Goal: Task Accomplishment & Management: Manage account settings

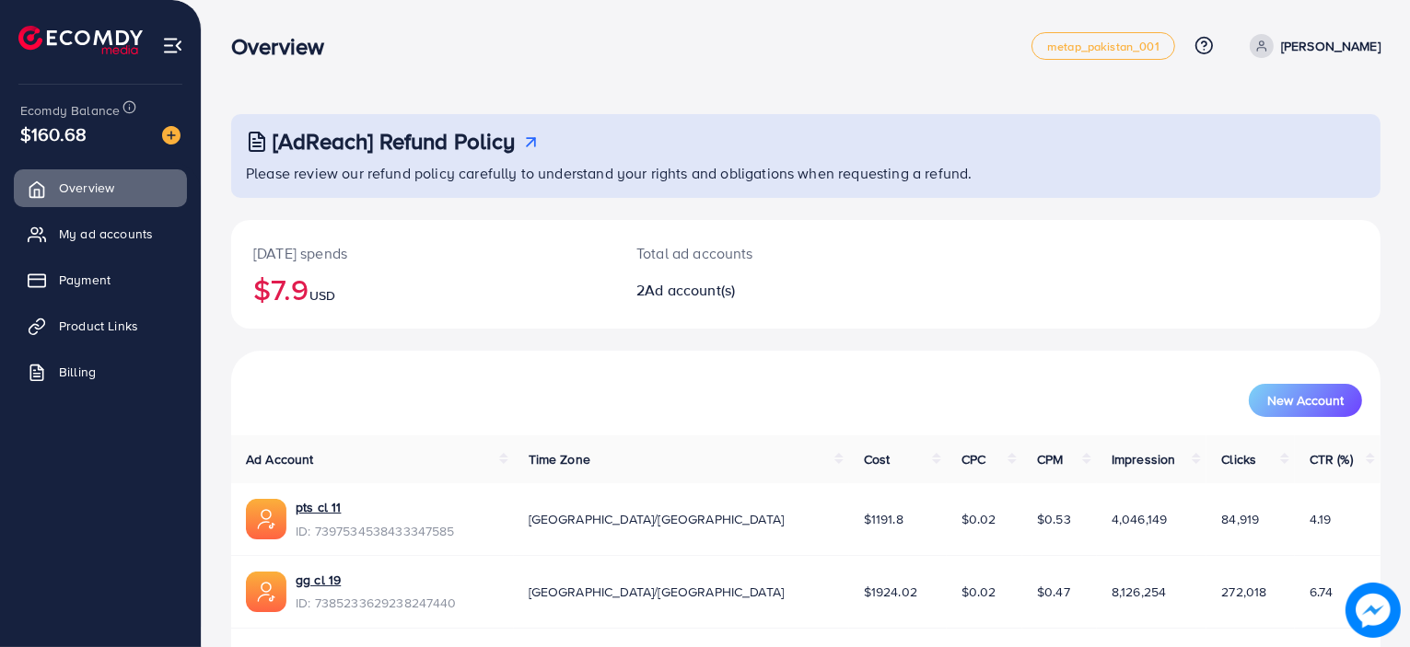
drag, startPoint x: 232, startPoint y: 41, endPoint x: 319, endPoint y: 51, distance: 87.1
click at [319, 51] on h3 "Overview" at bounding box center [285, 46] width 108 height 27
drag, startPoint x: 319, startPoint y: 51, endPoint x: 240, endPoint y: 52, distance: 78.3
click at [240, 52] on h3 "Overview" at bounding box center [285, 46] width 108 height 27
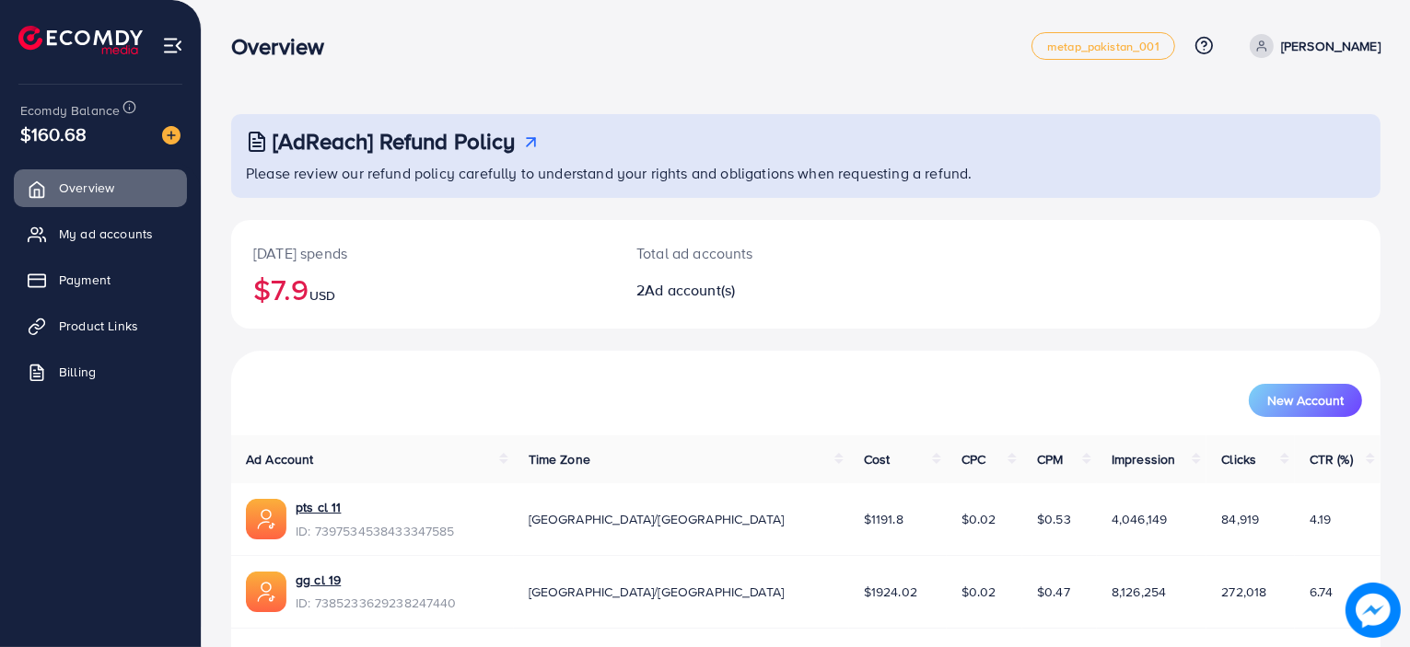
click at [240, 52] on h3 "Overview" at bounding box center [285, 46] width 108 height 27
drag, startPoint x: 233, startPoint y: 51, endPoint x: 332, endPoint y: 43, distance: 99.7
click at [332, 43] on h3 "Overview" at bounding box center [285, 46] width 108 height 27
drag, startPoint x: 332, startPoint y: 43, endPoint x: 243, endPoint y: 42, distance: 89.3
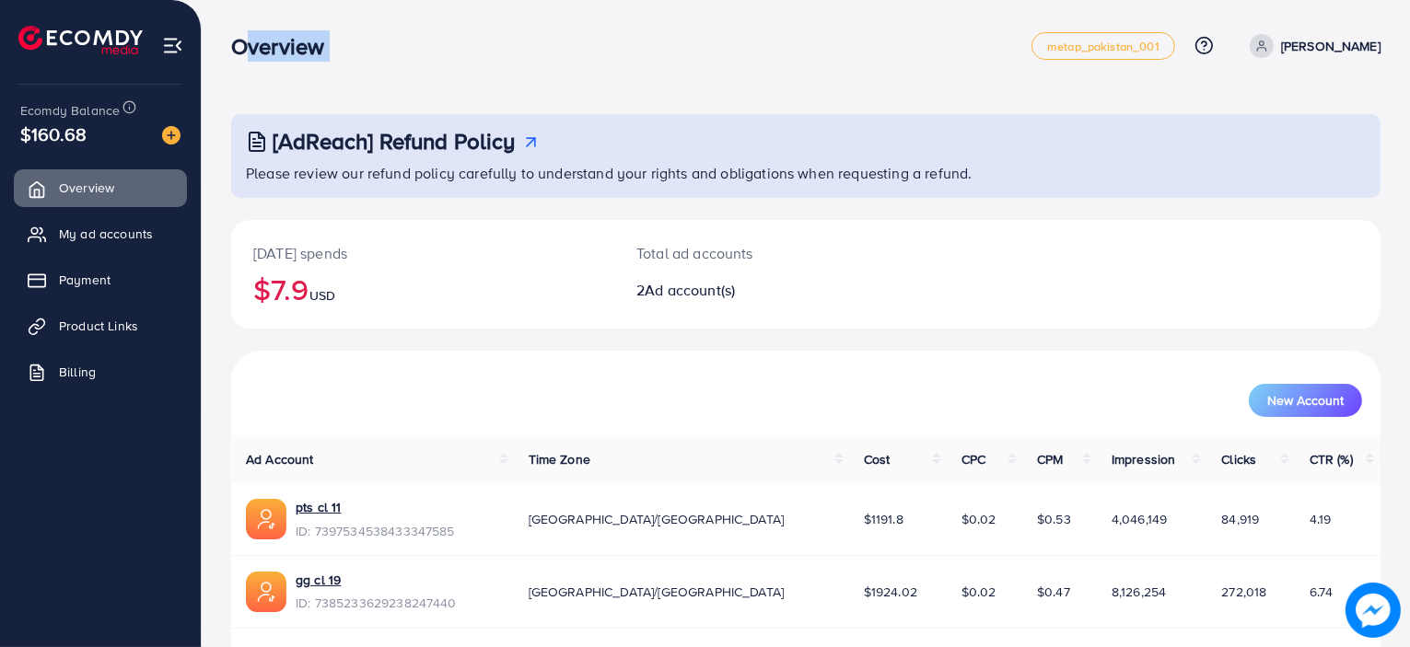
click at [243, 42] on h3 "Overview" at bounding box center [285, 46] width 108 height 27
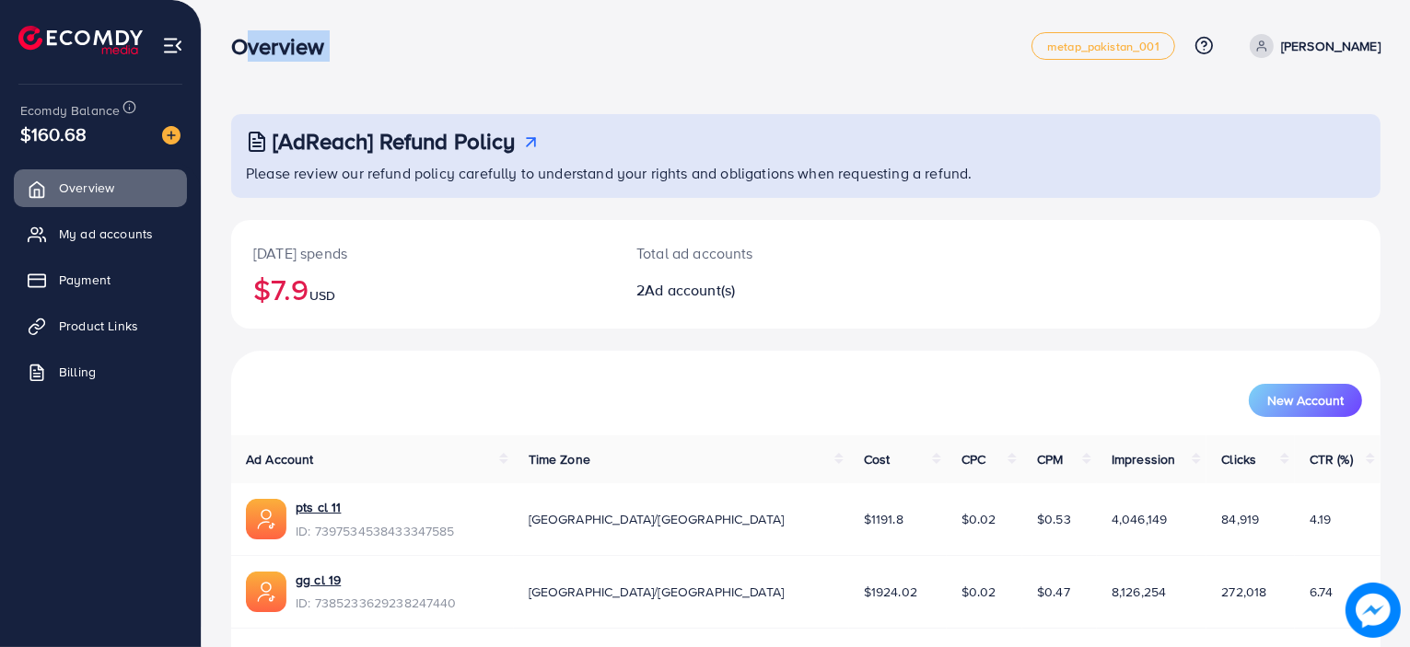
click at [243, 42] on h3 "Overview" at bounding box center [285, 46] width 108 height 27
drag, startPoint x: 238, startPoint y: 41, endPoint x: 328, endPoint y: 62, distance: 92.5
click at [328, 62] on div "Overview metap_pakistan_001 Help Center Contact Support Plans and Pricing Term …" at bounding box center [805, 46] width 1149 height 52
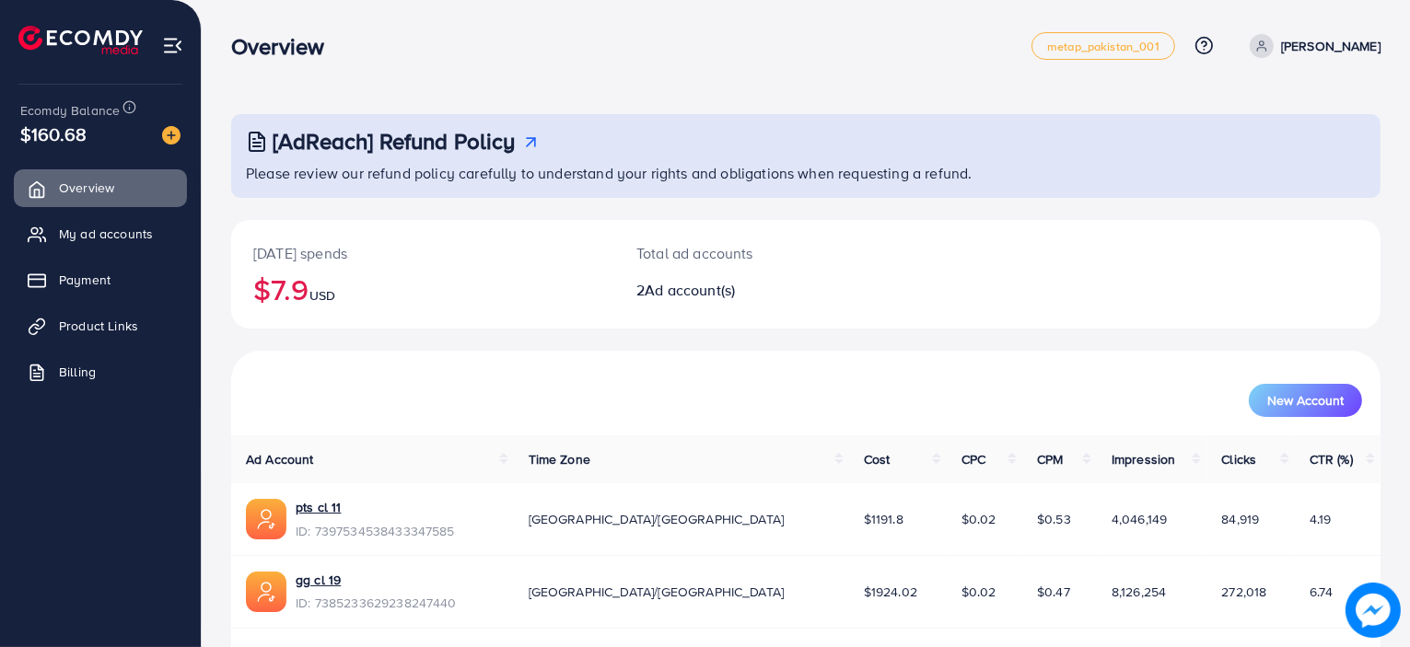
click at [328, 62] on div "Overview metap_pakistan_001 Help Center Contact Support Plans and Pricing Term …" at bounding box center [805, 46] width 1149 height 52
drag, startPoint x: 328, startPoint y: 62, endPoint x: 236, endPoint y: 62, distance: 92.1
click at [236, 62] on div "Overview metap_pakistan_001 Help Center Contact Support Plans and Pricing Term …" at bounding box center [805, 46] width 1149 height 52
drag, startPoint x: 236, startPoint y: 62, endPoint x: 352, endPoint y: 51, distance: 116.6
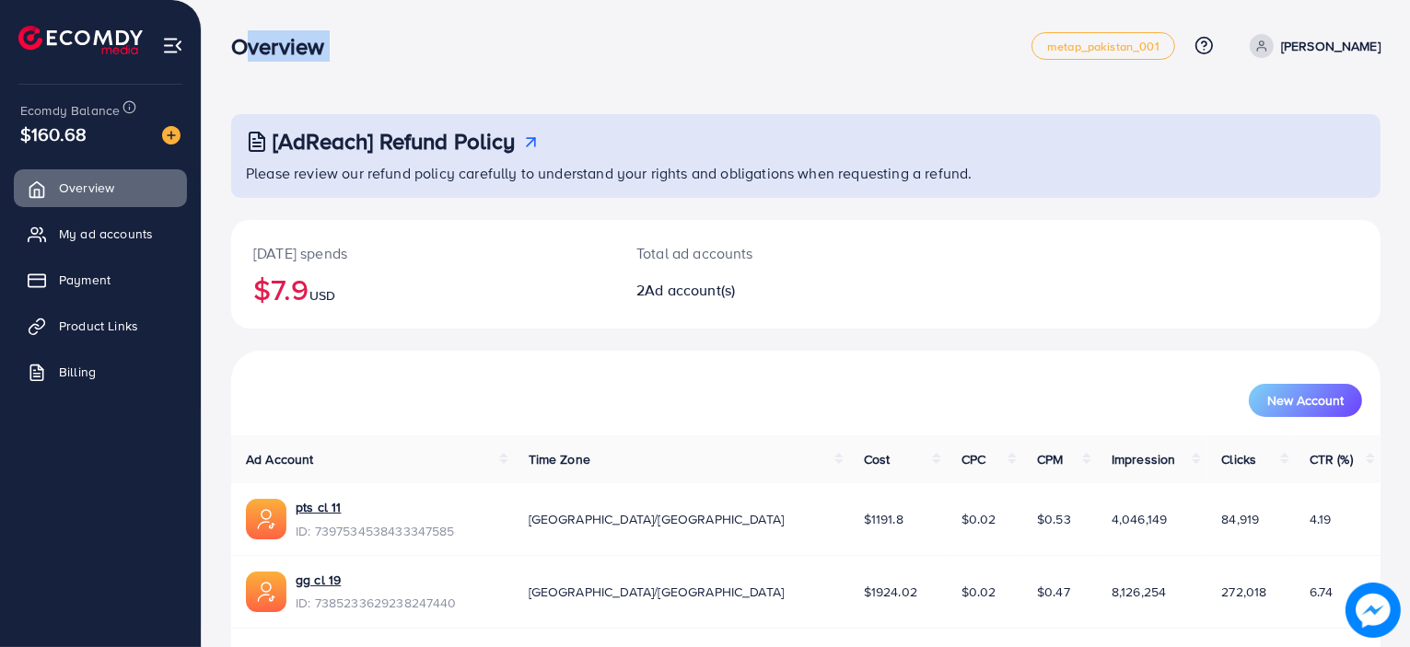
click at [352, 51] on div "Overview metap_pakistan_001 Help Center Contact Support Plans and Pricing Term …" at bounding box center [805, 46] width 1149 height 52
click at [352, 51] on div "Overview" at bounding box center [284, 46] width 137 height 27
drag, startPoint x: 352, startPoint y: 51, endPoint x: 262, endPoint y: 51, distance: 90.3
click at [262, 51] on div "Overview" at bounding box center [284, 46] width 137 height 27
click at [262, 51] on h3 "Overview" at bounding box center [285, 46] width 108 height 27
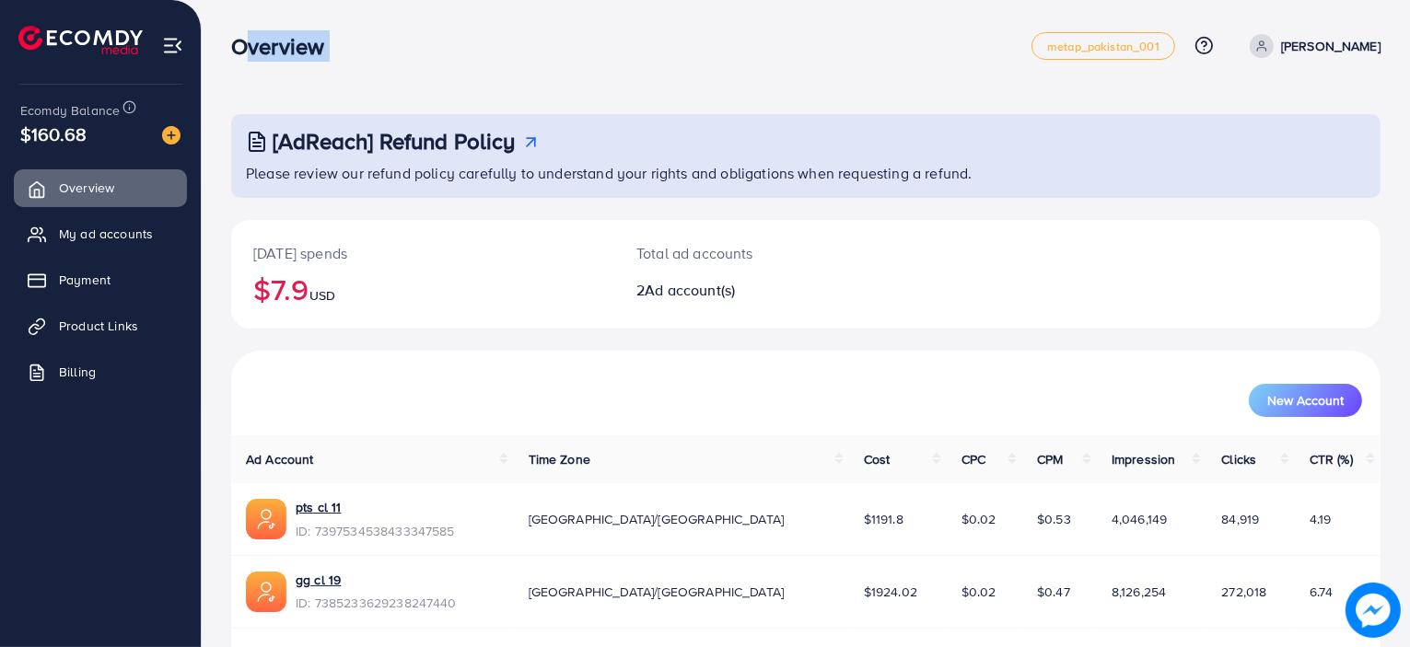
click at [262, 51] on h3 "Overview" at bounding box center [285, 46] width 108 height 27
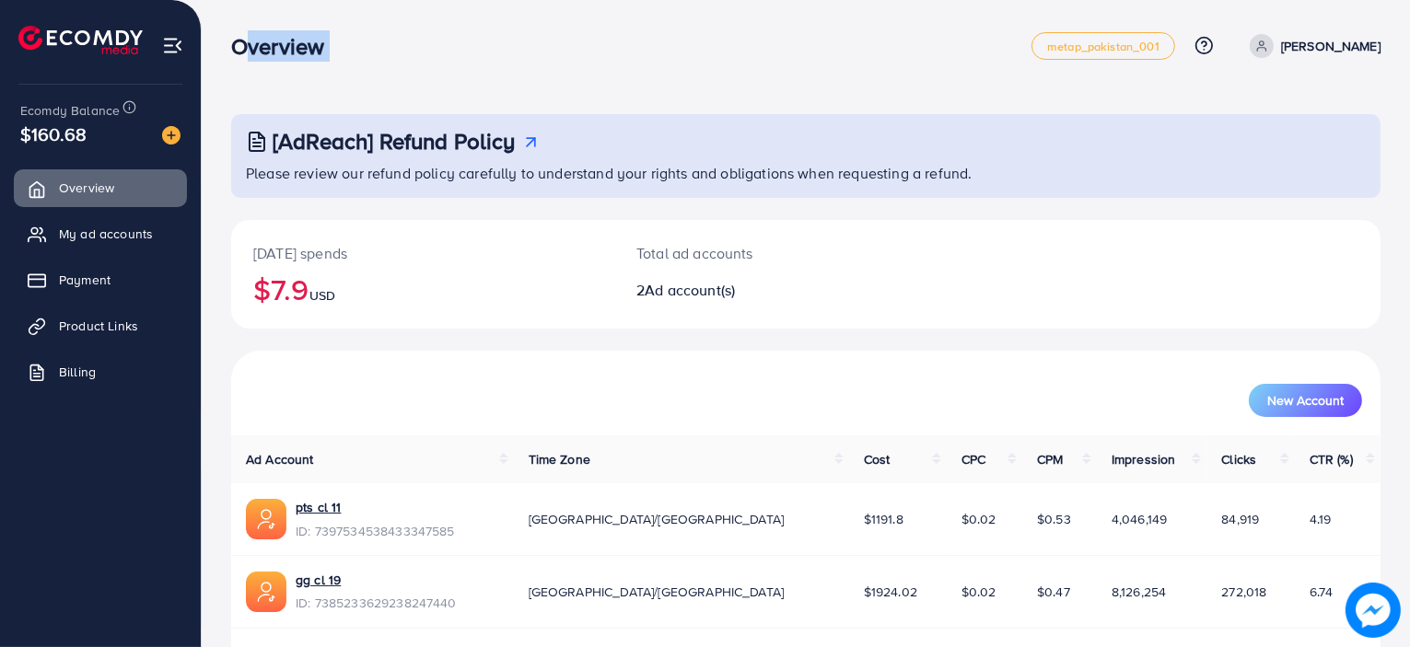
click at [262, 51] on h3 "Overview" at bounding box center [285, 46] width 108 height 27
click at [428, 41] on div "Overview" at bounding box center [631, 46] width 800 height 27
drag, startPoint x: 323, startPoint y: 43, endPoint x: 224, endPoint y: 51, distance: 99.7
click at [224, 51] on div "Overview" at bounding box center [284, 46] width 137 height 27
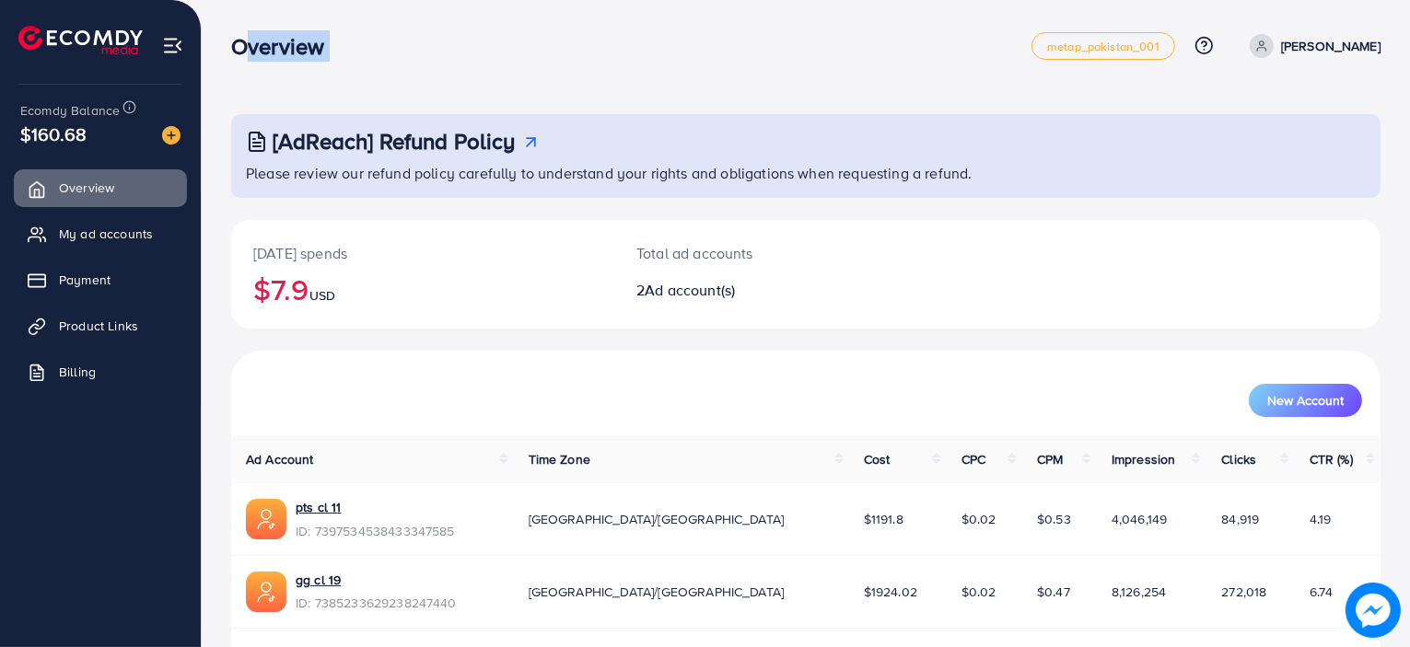
drag, startPoint x: 224, startPoint y: 51, endPoint x: 426, endPoint y: 52, distance: 202.6
click at [426, 52] on div "Overview" at bounding box center [631, 46] width 800 height 27
drag, startPoint x: 426, startPoint y: 52, endPoint x: 229, endPoint y: 49, distance: 197.1
click at [231, 49] on div "Overview" at bounding box center [631, 46] width 800 height 27
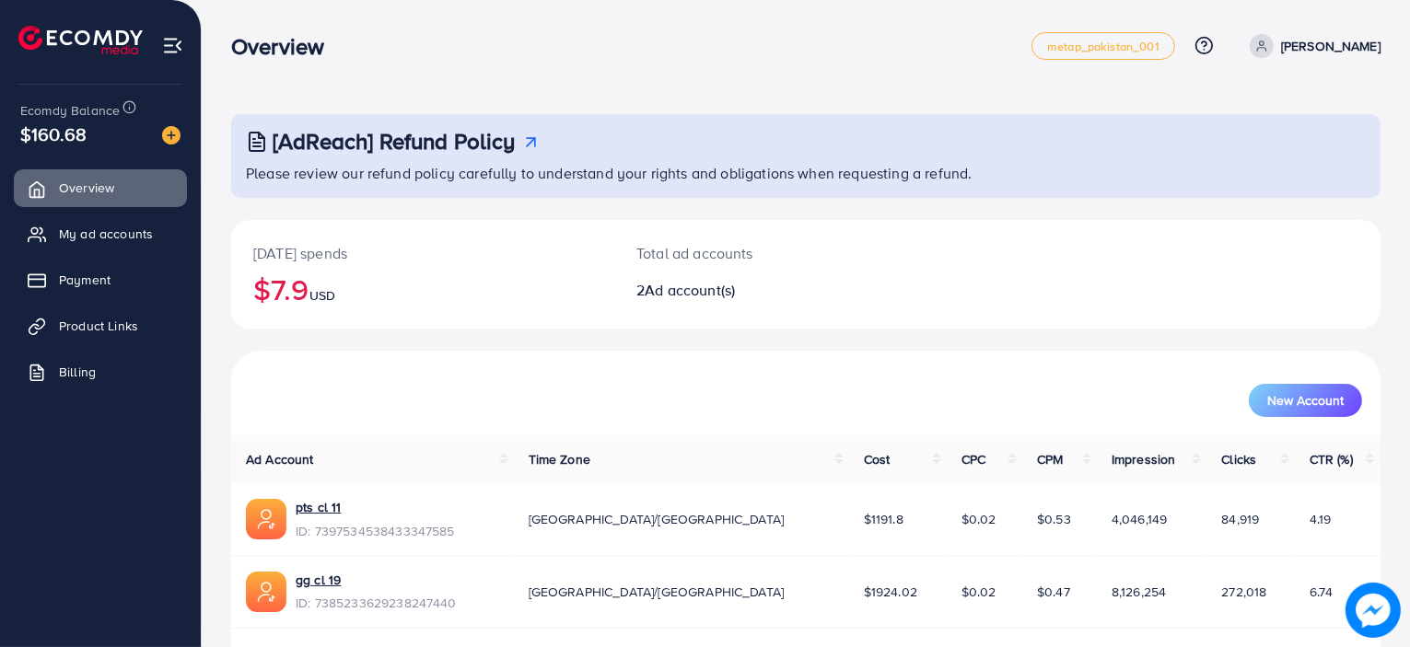
click at [229, 49] on div "Overview" at bounding box center [284, 46] width 137 height 27
drag, startPoint x: 229, startPoint y: 49, endPoint x: 313, endPoint y: 45, distance: 83.9
click at [313, 45] on div "Overview" at bounding box center [284, 46] width 137 height 27
click at [313, 45] on h3 "Overview" at bounding box center [285, 46] width 108 height 27
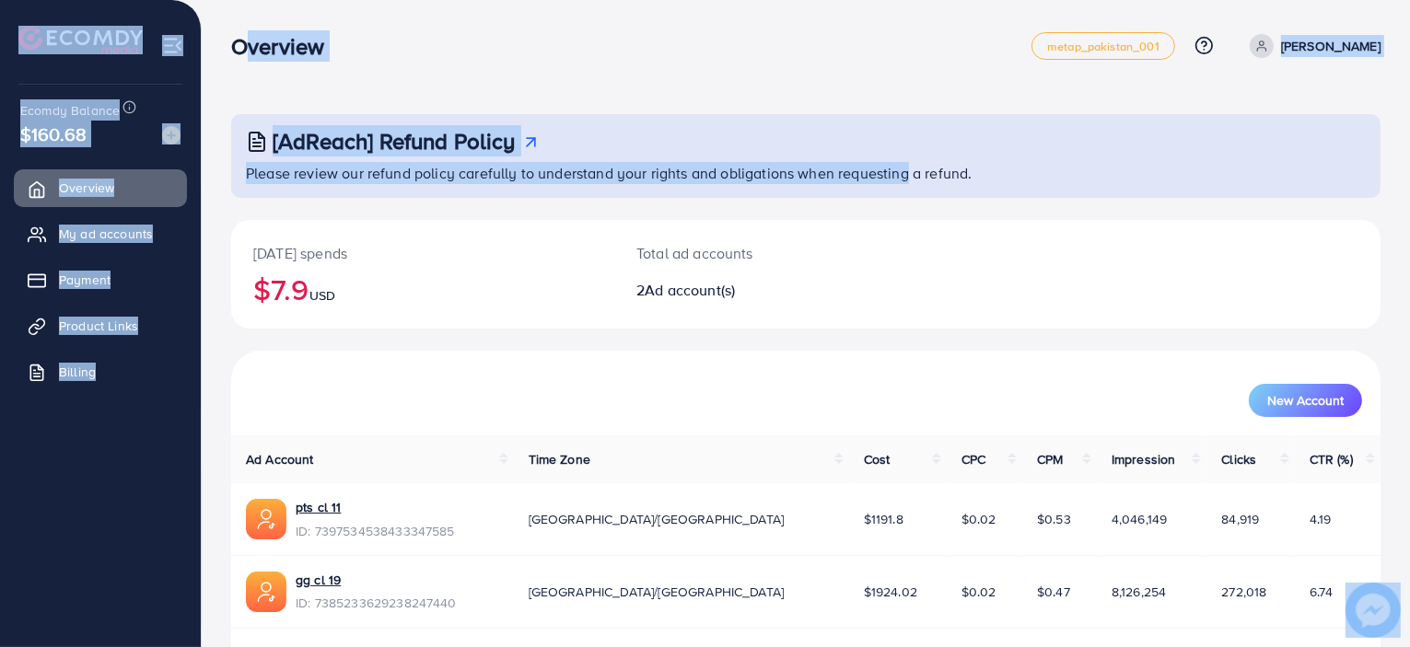
drag, startPoint x: 232, startPoint y: 40, endPoint x: 906, endPoint y: 178, distance: 688.1
click at [906, 178] on div "Overview metap_pakistan_001 Help Center Contact Support Plans and Pricing Term …" at bounding box center [705, 353] width 1410 height 706
drag, startPoint x: 1013, startPoint y: 183, endPoint x: 243, endPoint y: 54, distance: 780.6
click at [243, 54] on div "Overview metap_pakistan_001 Help Center Contact Support Plans and Pricing Term …" at bounding box center [705, 353] width 1410 height 706
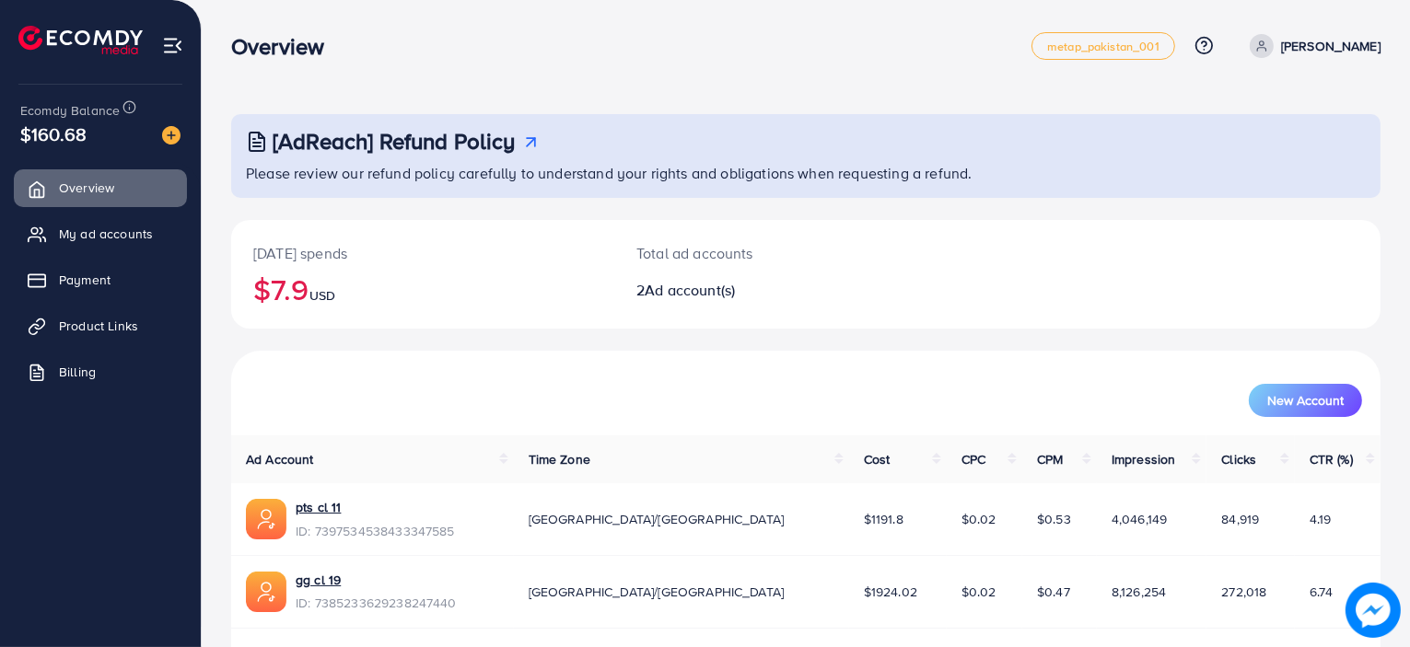
click at [610, 332] on div "[DATE] spends $7.9 USD Total ad accounts 2 Ad account(s)" at bounding box center [805, 285] width 1149 height 131
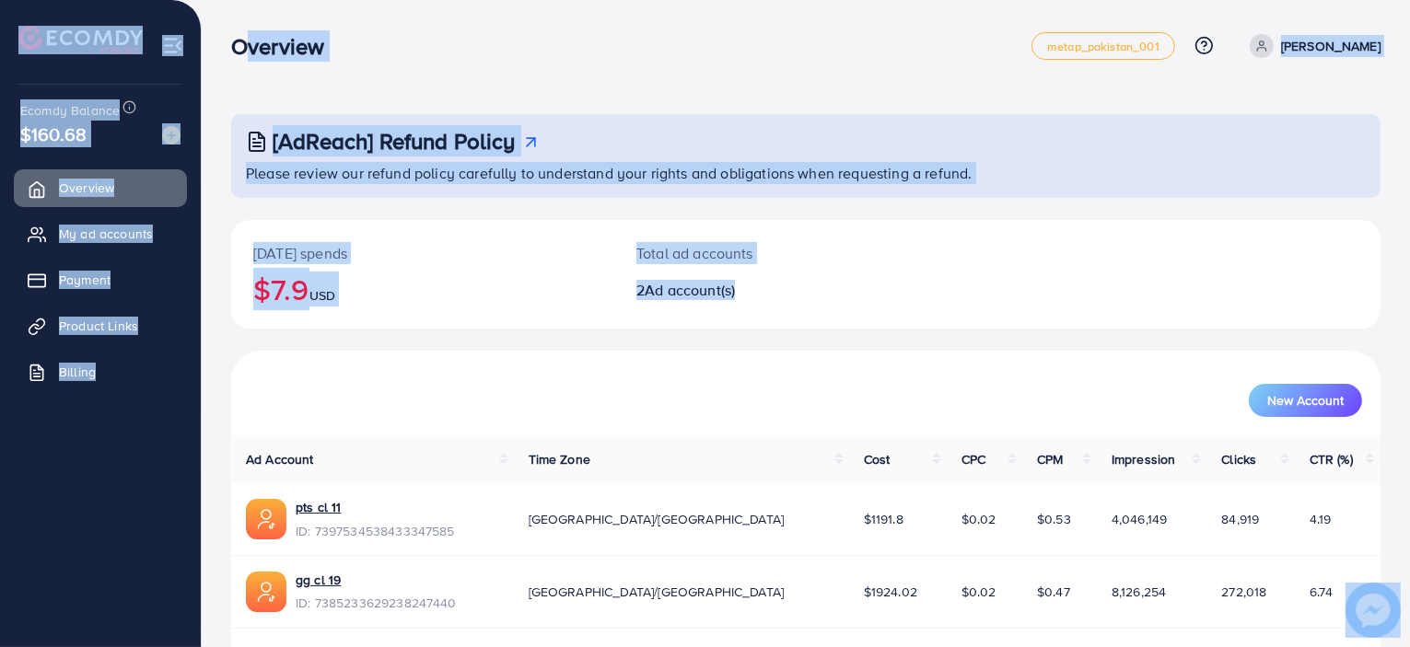
drag, startPoint x: 762, startPoint y: 297, endPoint x: 239, endPoint y: 50, distance: 577.6
click at [239, 50] on div "Overview metap_pakistan_001 Help Center Contact Support Plans and Pricing Term …" at bounding box center [705, 353] width 1410 height 706
click at [239, 50] on h3 "Overview" at bounding box center [285, 46] width 108 height 27
drag, startPoint x: 234, startPoint y: 44, endPoint x: 802, endPoint y: 309, distance: 626.7
click at [802, 309] on div "Overview metap_pakistan_001 Help Center Contact Support Plans and Pricing Term …" at bounding box center [705, 353] width 1410 height 706
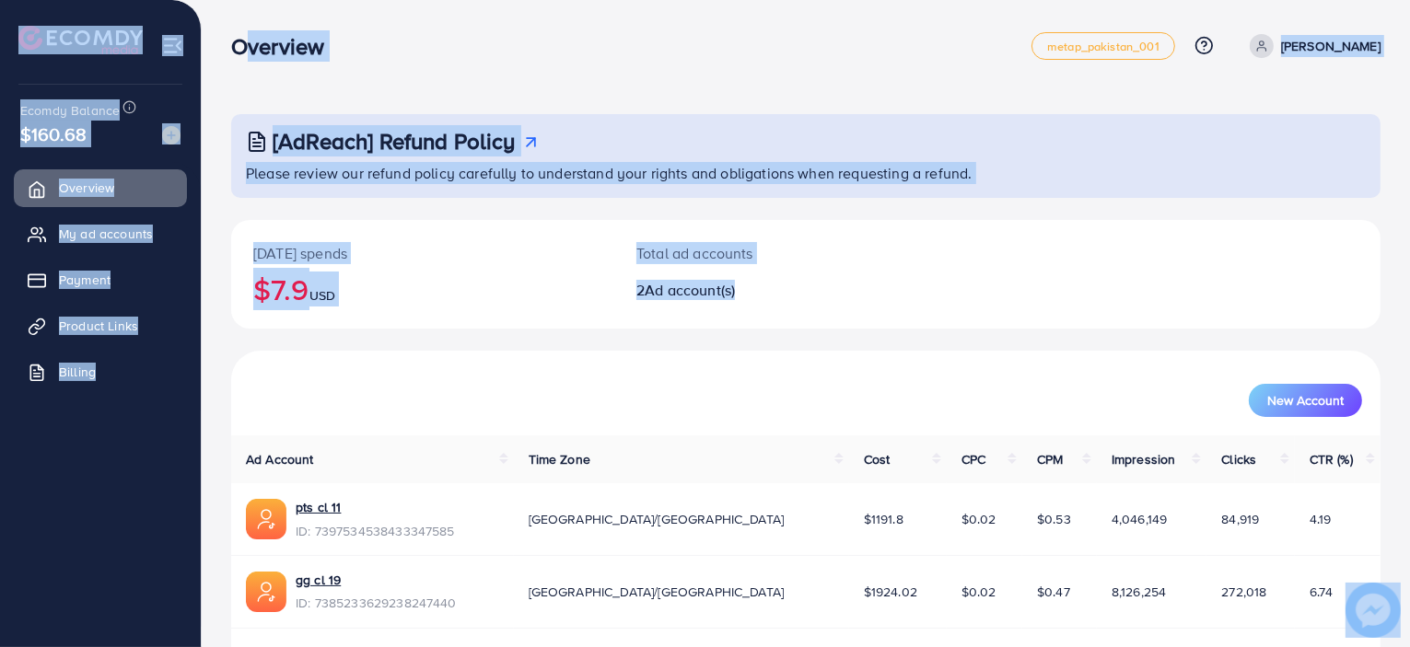
click at [802, 309] on div "Total ad accounts 2 Ad account(s)" at bounding box center [757, 274] width 287 height 109
drag, startPoint x: 802, startPoint y: 309, endPoint x: 293, endPoint y: 68, distance: 563.2
click at [293, 68] on div "Overview metap_pakistan_001 Help Center Contact Support Plans and Pricing Term …" at bounding box center [705, 353] width 1410 height 706
click at [293, 68] on div "Overview metap_pakistan_001 Help Center Contact Support Plans and Pricing Term …" at bounding box center [805, 46] width 1149 height 52
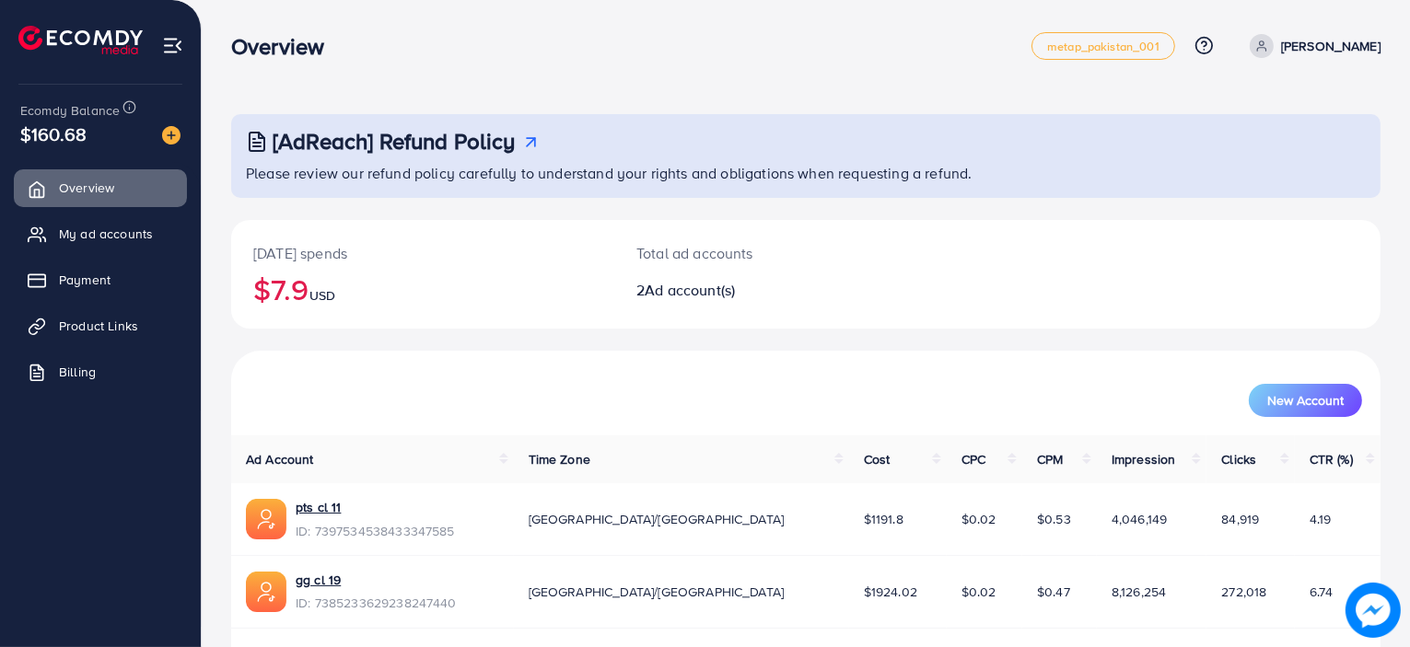
drag, startPoint x: 234, startPoint y: 44, endPoint x: 324, endPoint y: 48, distance: 90.3
click at [324, 48] on h3 "Overview" at bounding box center [285, 46] width 108 height 27
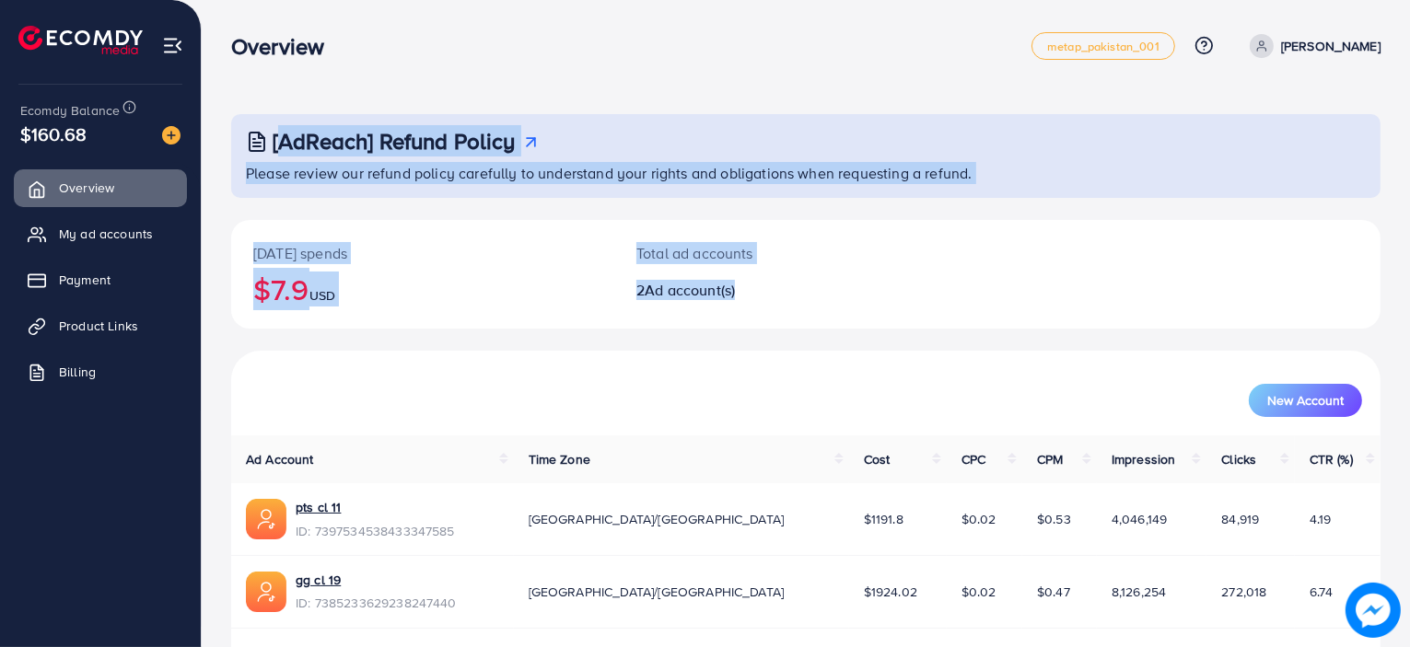
drag, startPoint x: 217, startPoint y: 115, endPoint x: 783, endPoint y: 314, distance: 599.4
click at [783, 314] on div "[AdReach] Refund Policy Please review our refund policy carefully to understand…" at bounding box center [806, 353] width 1208 height 706
click at [783, 314] on div "Total ad accounts 2 Ad account(s)" at bounding box center [757, 274] width 287 height 109
drag, startPoint x: 783, startPoint y: 314, endPoint x: 225, endPoint y: 138, distance: 585.2
click at [225, 138] on div "[AdReach] Refund Policy Please review our refund policy carefully to understand…" at bounding box center [806, 353] width 1208 height 706
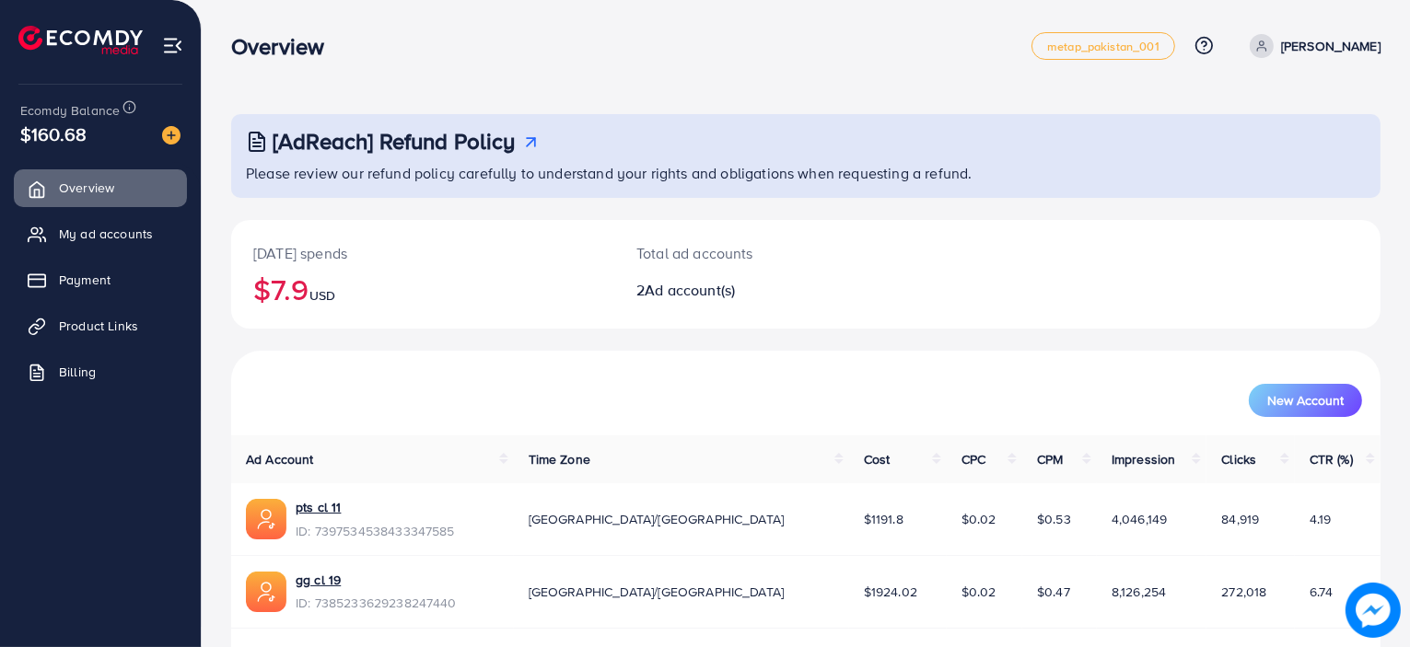
click at [225, 138] on div "[AdReach] Refund Policy Please review our refund policy carefully to understand…" at bounding box center [806, 353] width 1208 height 706
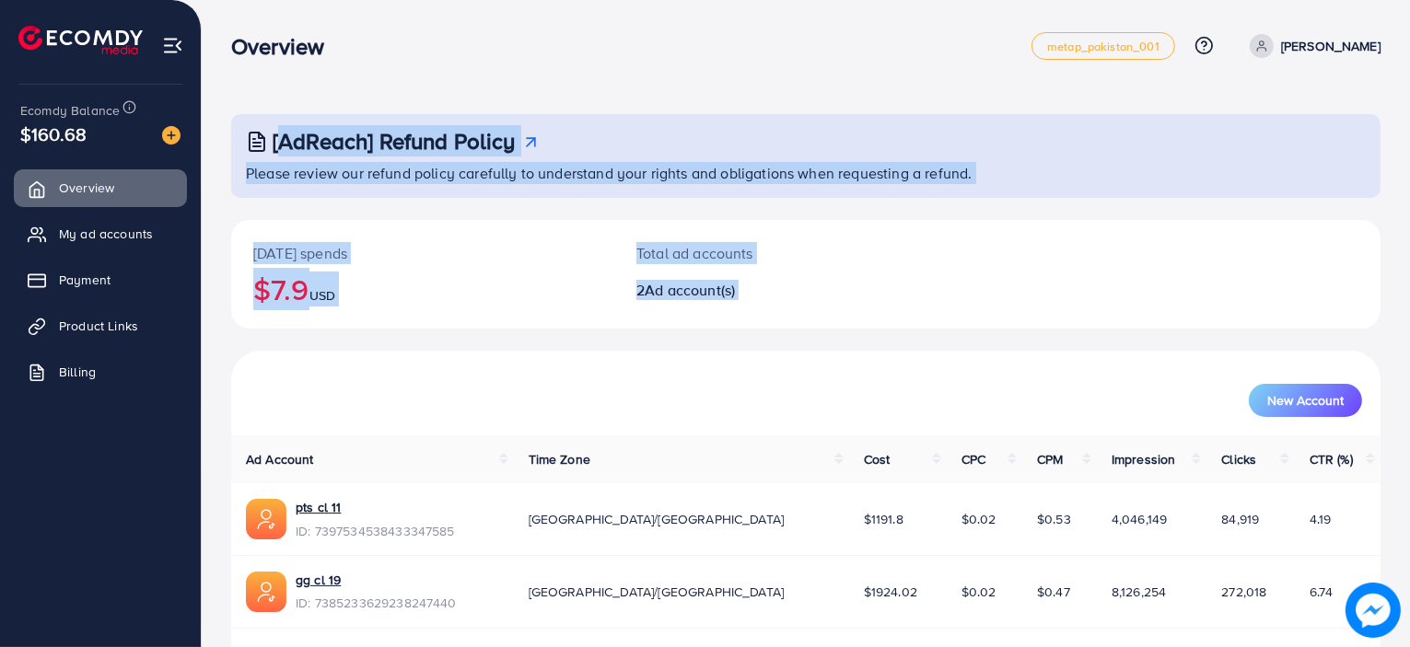
drag, startPoint x: 225, startPoint y: 138, endPoint x: 816, endPoint y: 318, distance: 617.9
click at [816, 318] on div "[AdReach] Refund Policy Please review our refund policy carefully to understand…" at bounding box center [806, 353] width 1208 height 706
click at [816, 318] on div "Total ad accounts 2 Ad account(s)" at bounding box center [757, 274] width 287 height 109
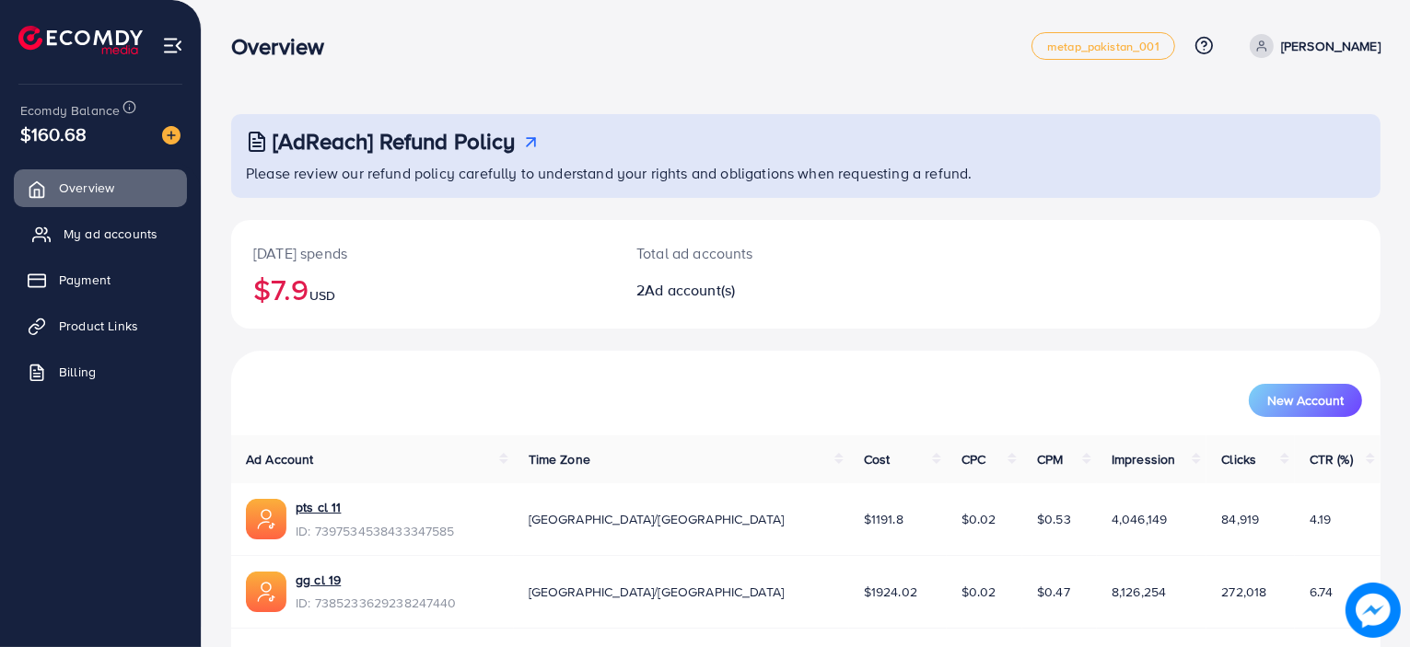
click at [119, 221] on link "My ad accounts" at bounding box center [100, 234] width 173 height 37
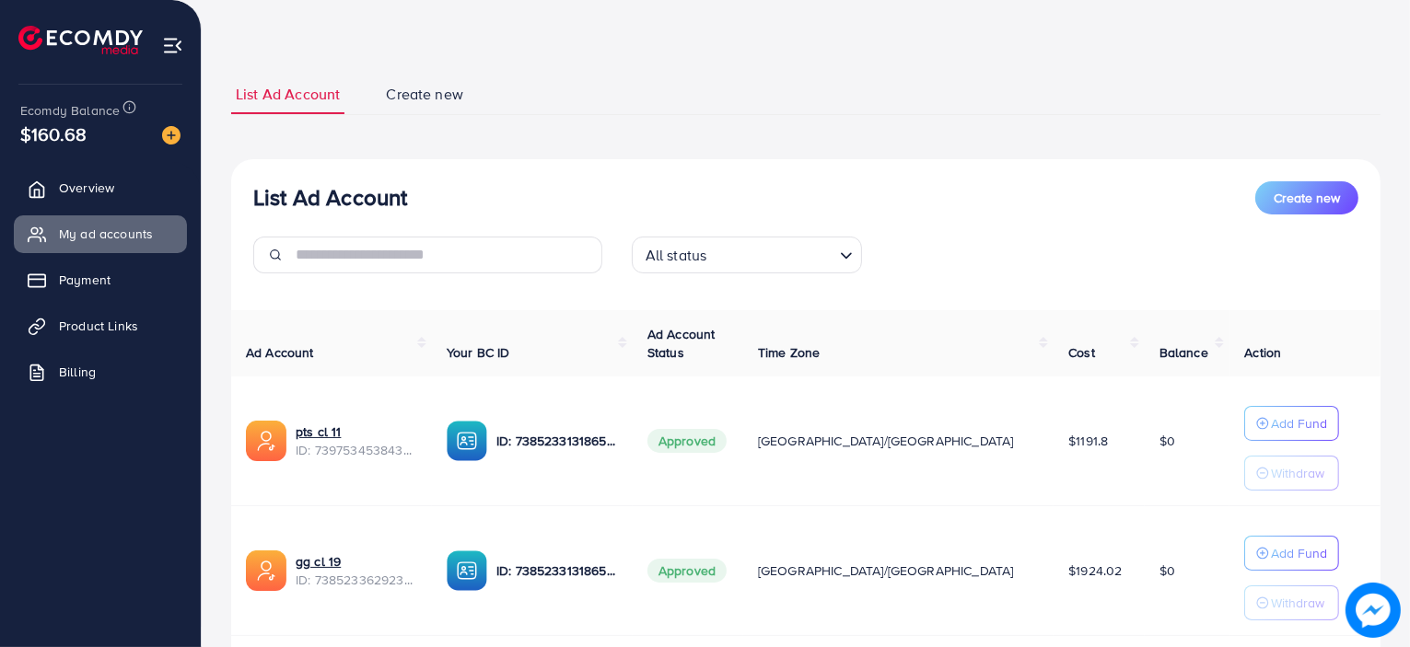
scroll to position [81, 0]
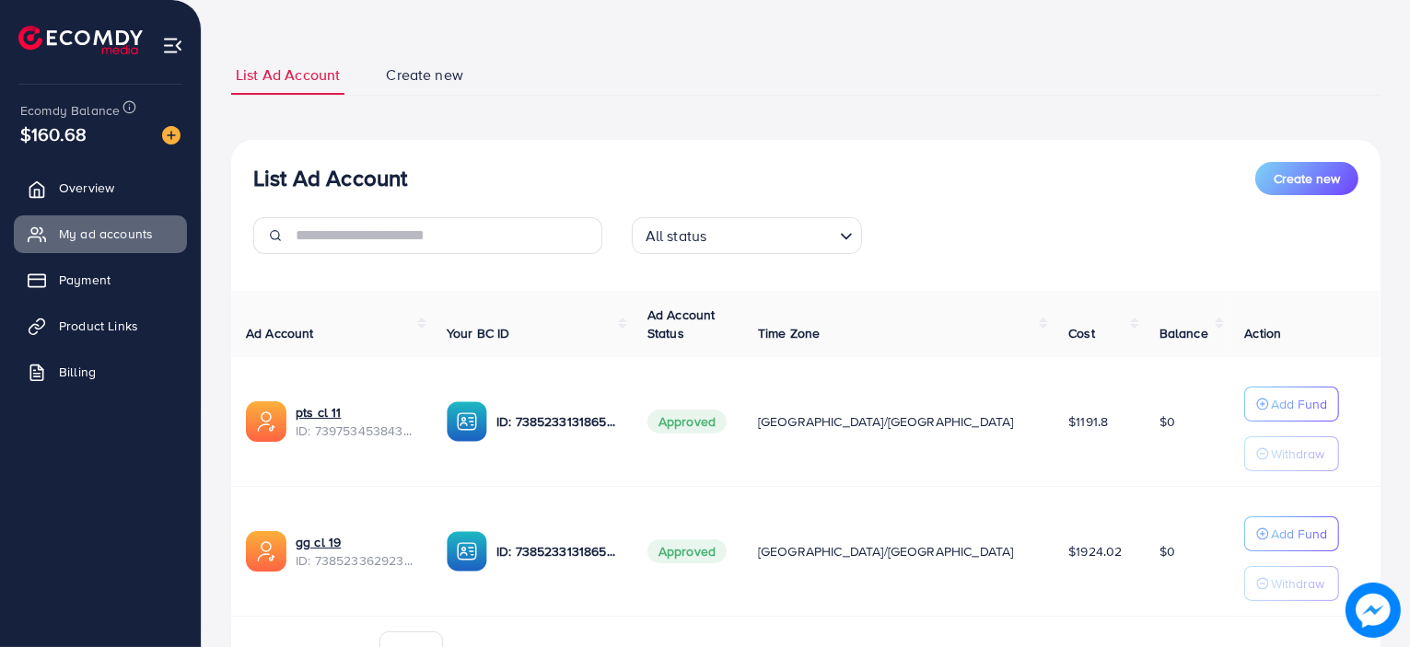
drag, startPoint x: 85, startPoint y: 135, endPoint x: 24, endPoint y: 134, distance: 60.8
click at [24, 134] on span "$160.68" at bounding box center [53, 134] width 66 height 27
drag, startPoint x: 24, startPoint y: 134, endPoint x: 109, endPoint y: 141, distance: 85.0
click at [109, 141] on div "$160.68" at bounding box center [100, 134] width 160 height 27
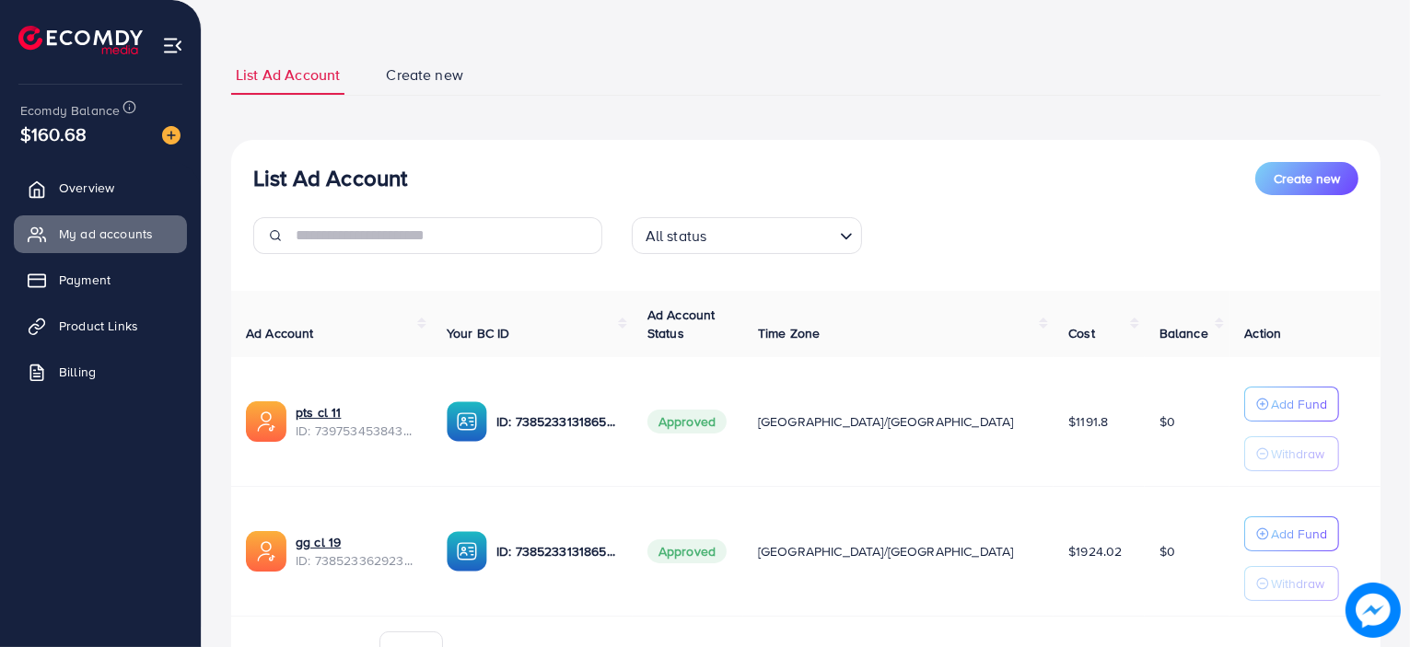
click at [109, 141] on div "$160.68" at bounding box center [100, 134] width 160 height 27
drag, startPoint x: 109, startPoint y: 141, endPoint x: 11, endPoint y: 142, distance: 97.6
click at [11, 142] on div "Ecomdy Balance $160.68 Overview My ad accounts Payment Product Links Billing" at bounding box center [101, 323] width 202 height 647
drag, startPoint x: 11, startPoint y: 142, endPoint x: 69, endPoint y: 144, distance: 58.0
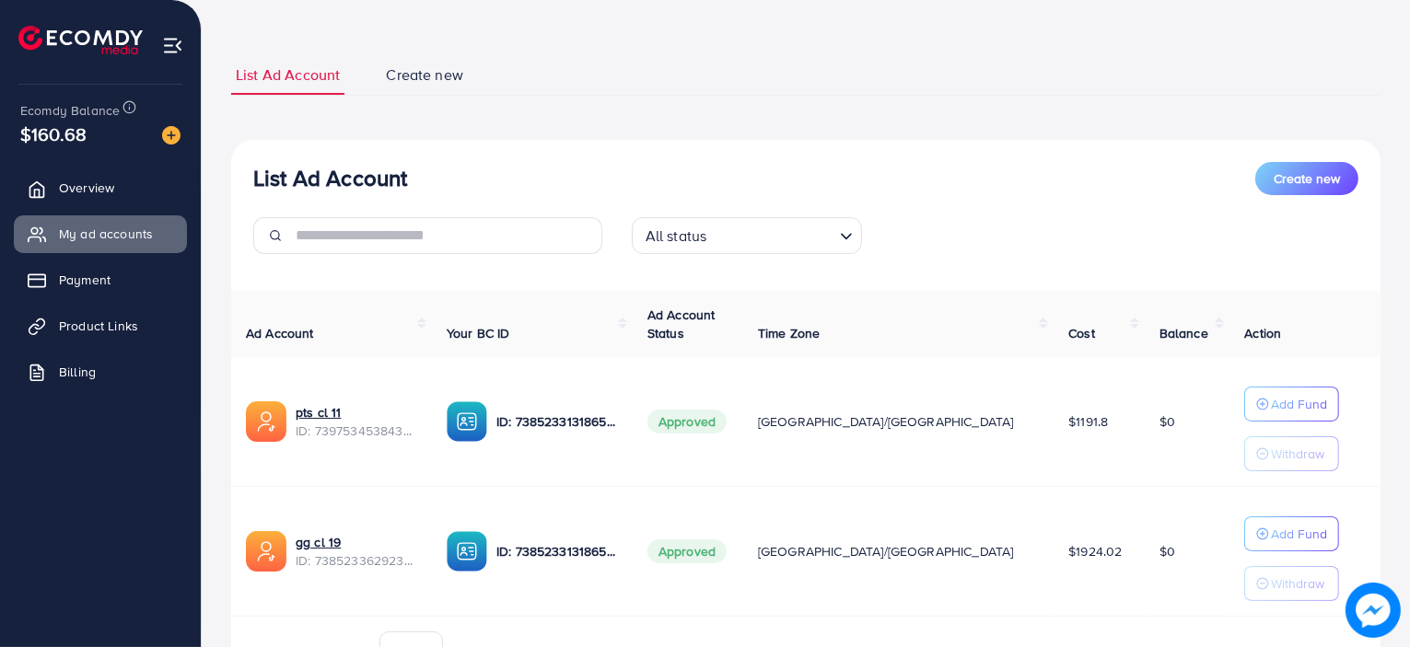
click at [69, 144] on div "Ecomdy Balance $160.68 Overview My ad accounts Payment Product Links Billing" at bounding box center [101, 323] width 202 height 647
click at [69, 144] on span "$160.68" at bounding box center [53, 134] width 66 height 27
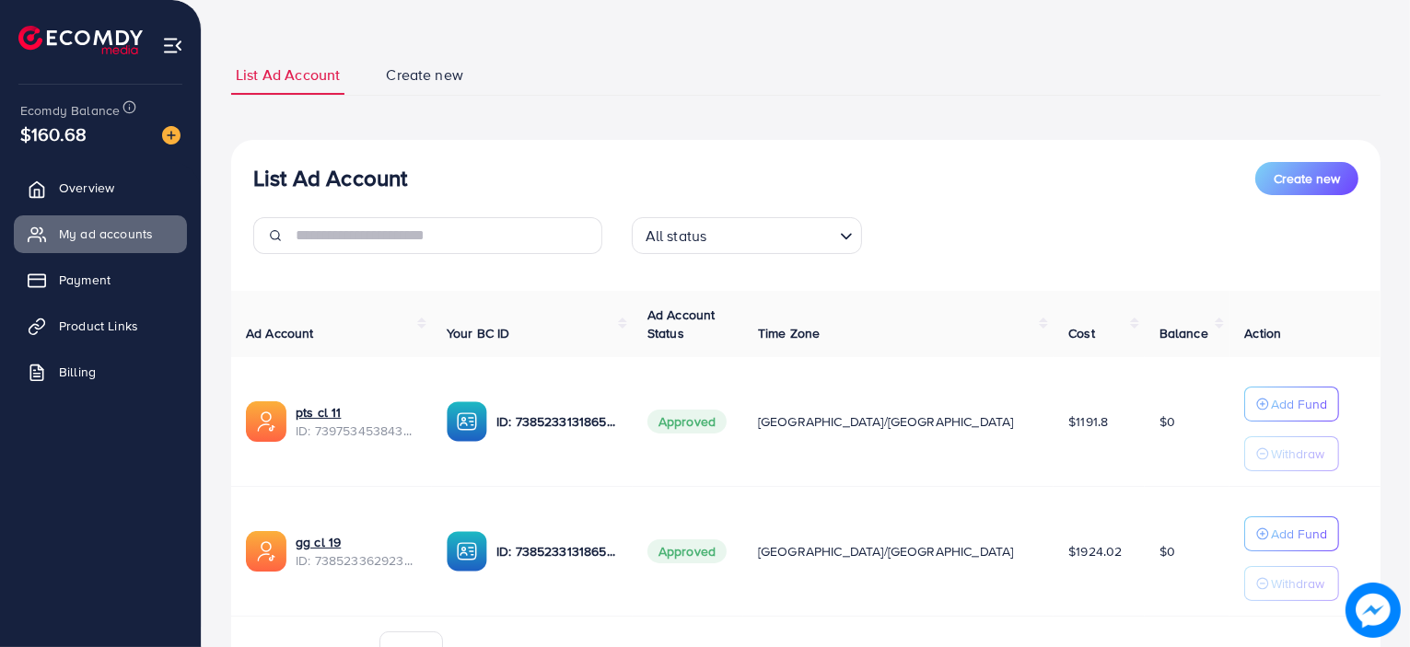
click at [218, 274] on div "List Ad Account Create new List Ad Account Create new All status Loading... Ad …" at bounding box center [806, 334] width 1208 height 831
